Goal: Task Accomplishment & Management: Manage account settings

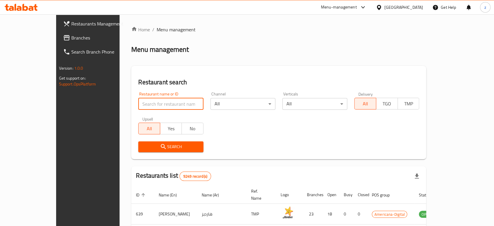
click at [158, 105] on input "search" at bounding box center [170, 104] width 65 height 12
click button "Search" at bounding box center [170, 146] width 65 height 11
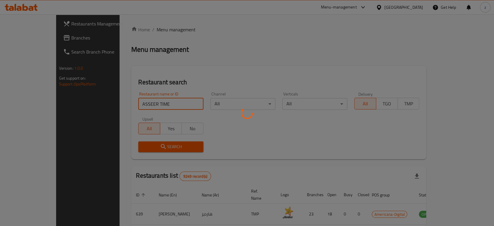
scroll to position [23, 0]
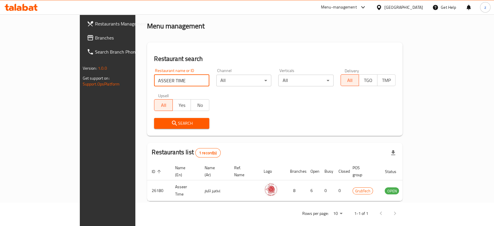
drag, startPoint x: 142, startPoint y: 80, endPoint x: 83, endPoint y: 81, distance: 58.5
click at [135, 81] on div "Home / Menu management Menu management Restaurant search Restaurant name or ID …" at bounding box center [274, 112] width 279 height 242
type input "Broaster Food"
click button "Search" at bounding box center [181, 123] width 55 height 11
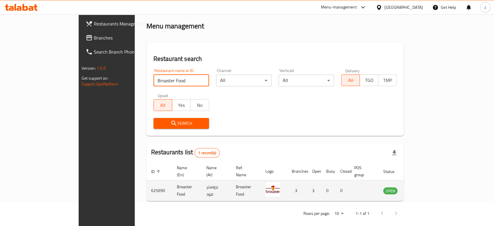
click at [421, 188] on icon "enhanced table" at bounding box center [417, 190] width 6 height 5
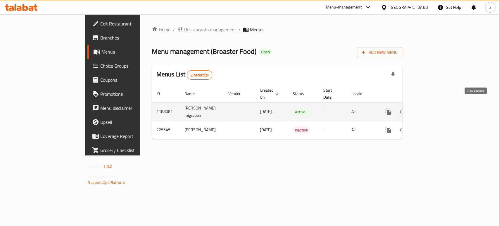
click at [434, 108] on icon "enhanced table" at bounding box center [430, 111] width 7 height 7
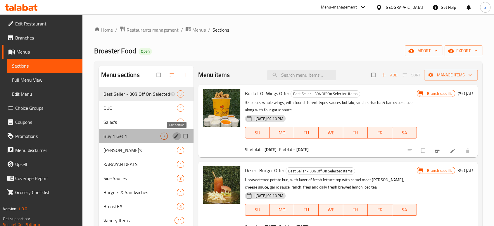
click at [178, 135] on icon "edit" at bounding box center [176, 136] width 6 height 6
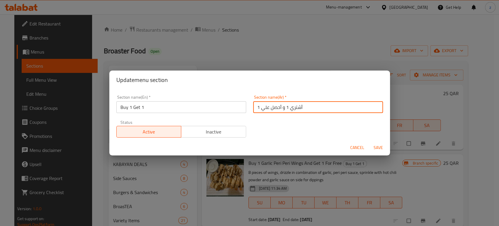
click at [276, 107] on input "أشتري 1 و أحصل علي 1" at bounding box center [318, 107] width 130 height 12
click at [305, 109] on input "أشتري 1 و أحصل علي 1" at bounding box center [318, 107] width 130 height 12
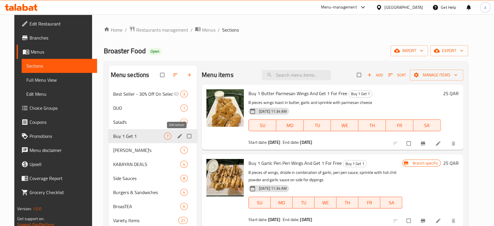
click at [178, 135] on icon "edit" at bounding box center [180, 136] width 4 height 4
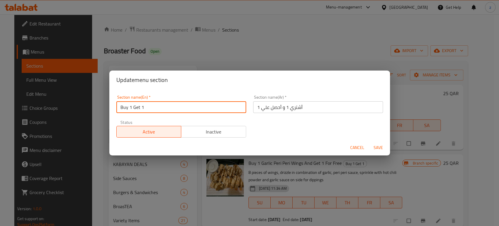
drag, startPoint x: 150, startPoint y: 109, endPoint x: 101, endPoint y: 106, distance: 49.2
click at [101, 106] on div "Update menu section Section name(En)   * Buy 1 Get 1 Section name(En) * Section…" at bounding box center [249, 113] width 499 height 226
